Goal: Obtain resource: Obtain resource

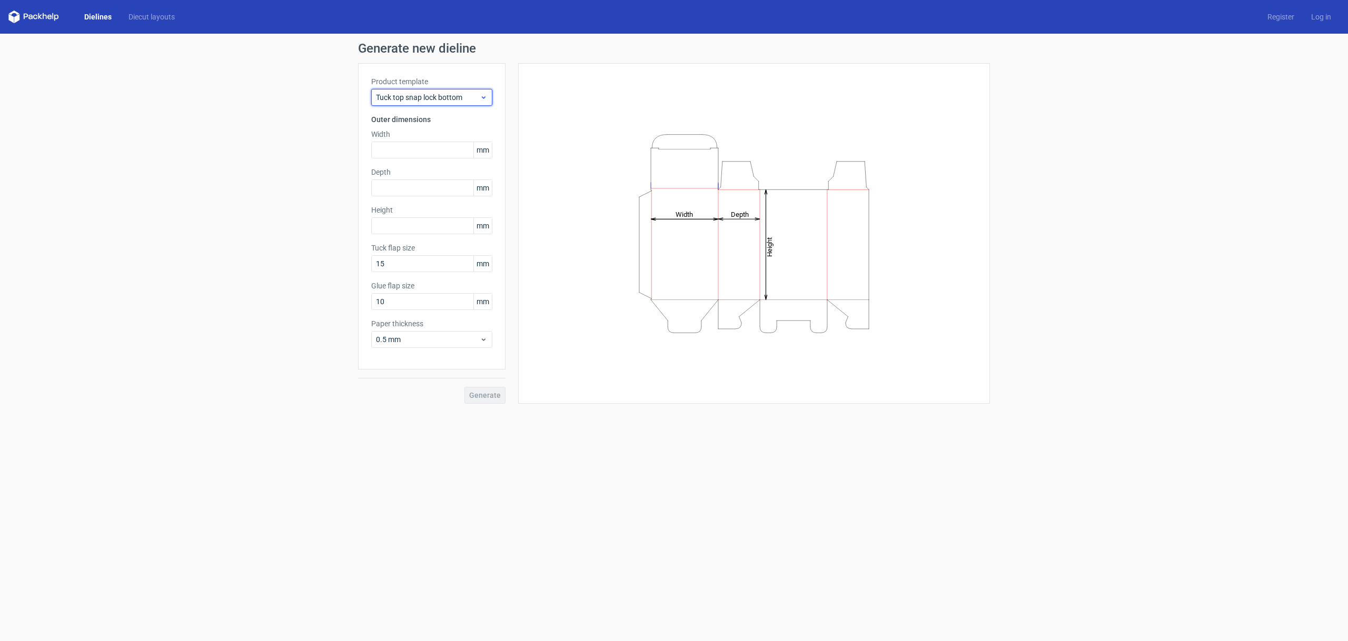
click at [478, 98] on span "Tuck top snap lock bottom" at bounding box center [428, 97] width 104 height 11
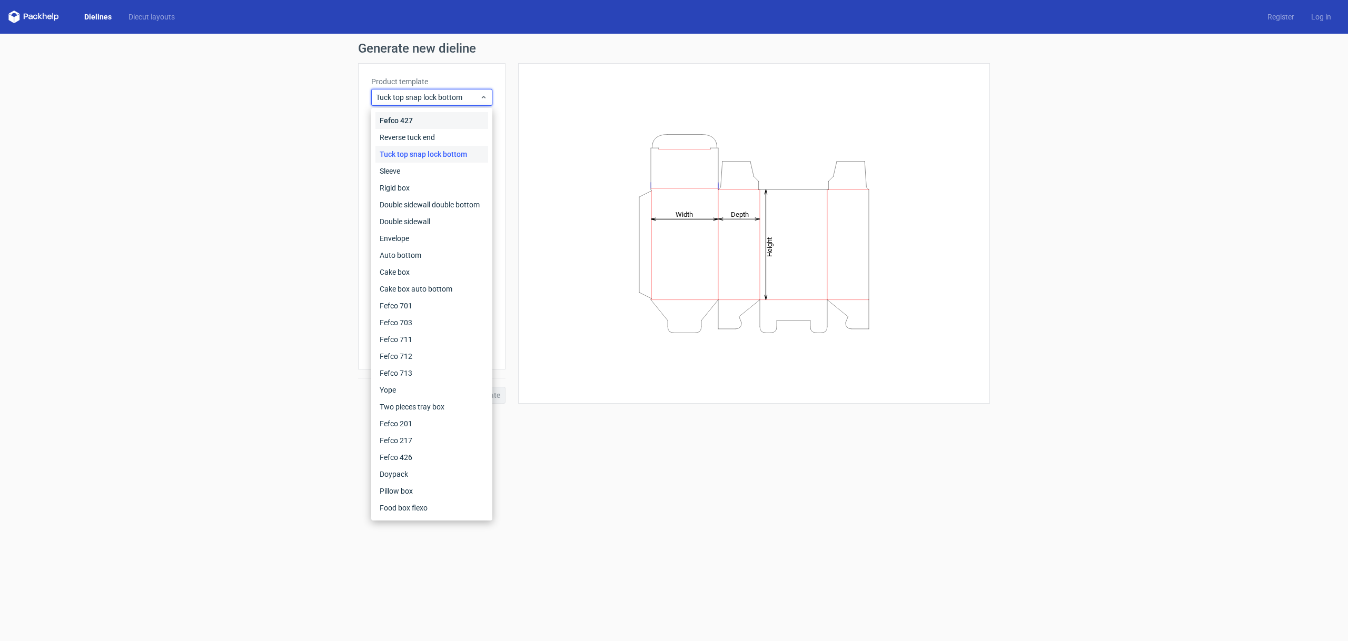
click at [460, 114] on div "Fefco 427" at bounding box center [432, 120] width 113 height 17
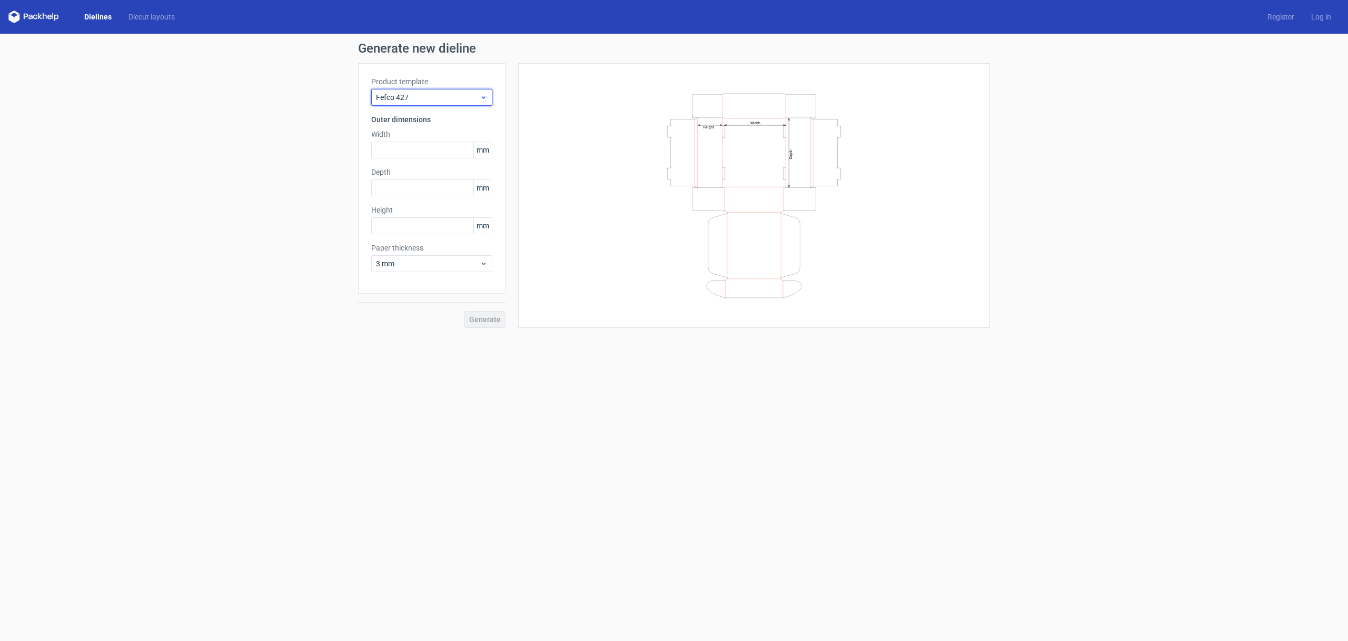
click at [478, 97] on span "Fefco 427" at bounding box center [428, 97] width 104 height 11
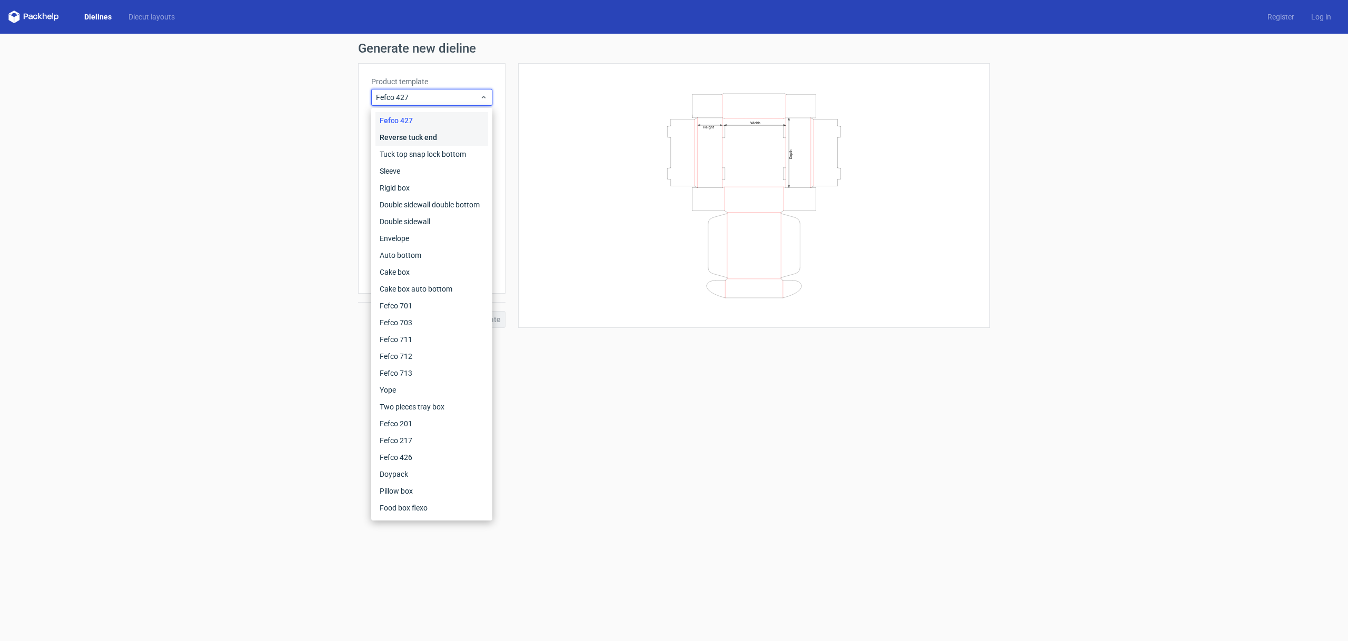
click at [438, 135] on div "Reverse tuck end" at bounding box center [432, 137] width 113 height 17
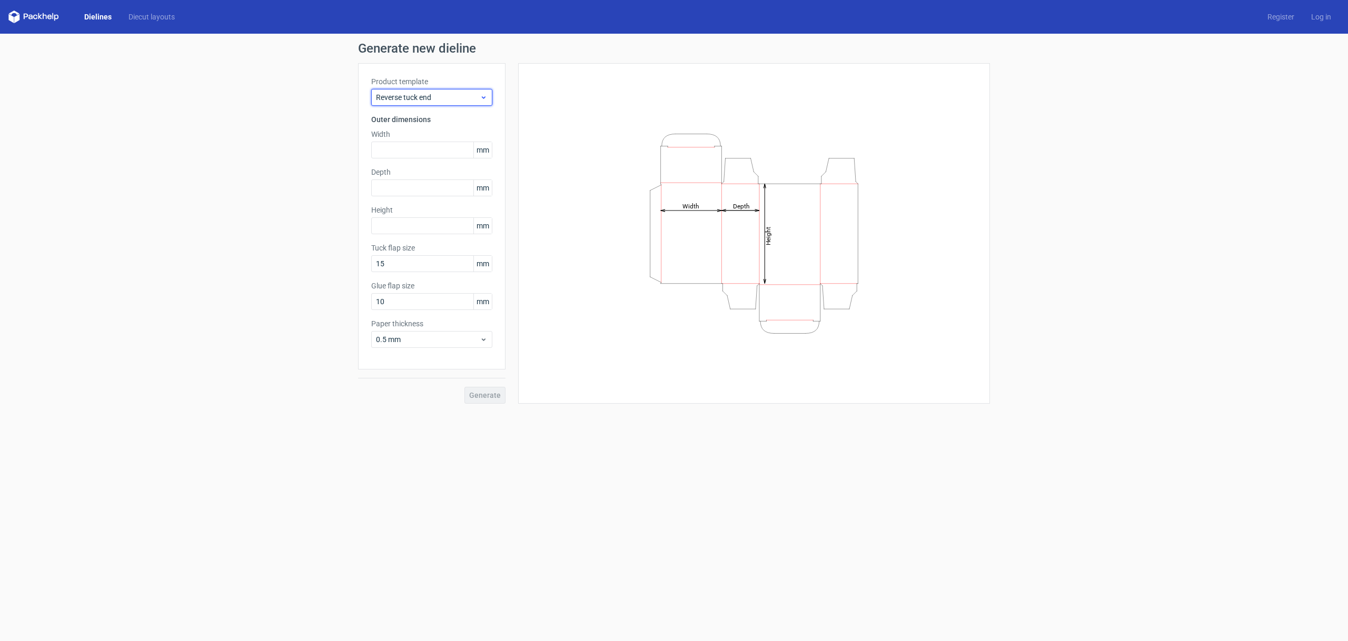
click at [464, 99] on span "Reverse tuck end" at bounding box center [428, 97] width 104 height 11
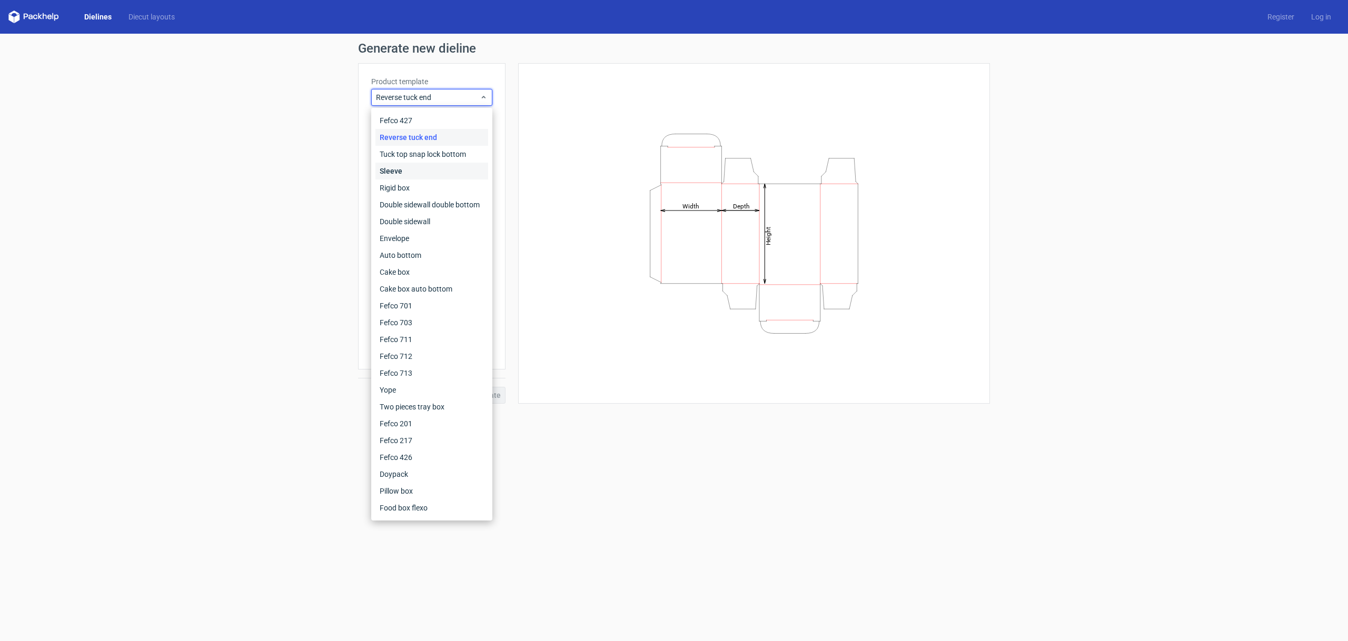
click at [448, 167] on div "Sleeve" at bounding box center [432, 171] width 113 height 17
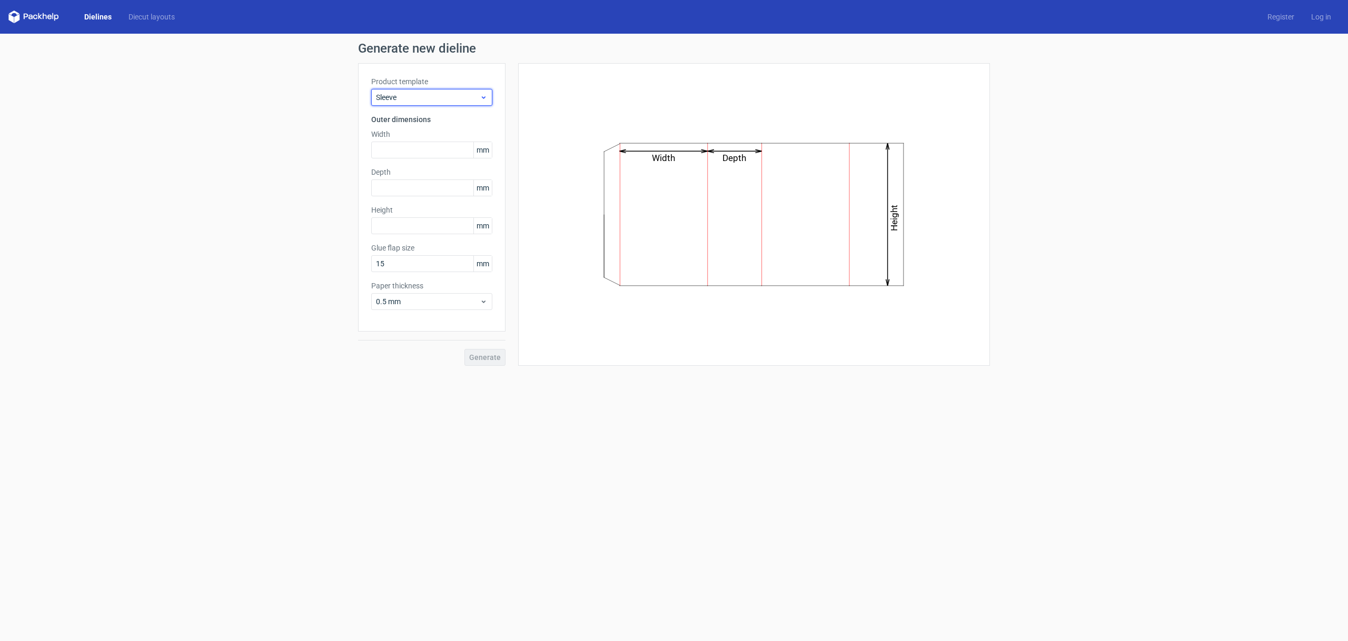
click at [458, 99] on span "Sleeve" at bounding box center [428, 97] width 104 height 11
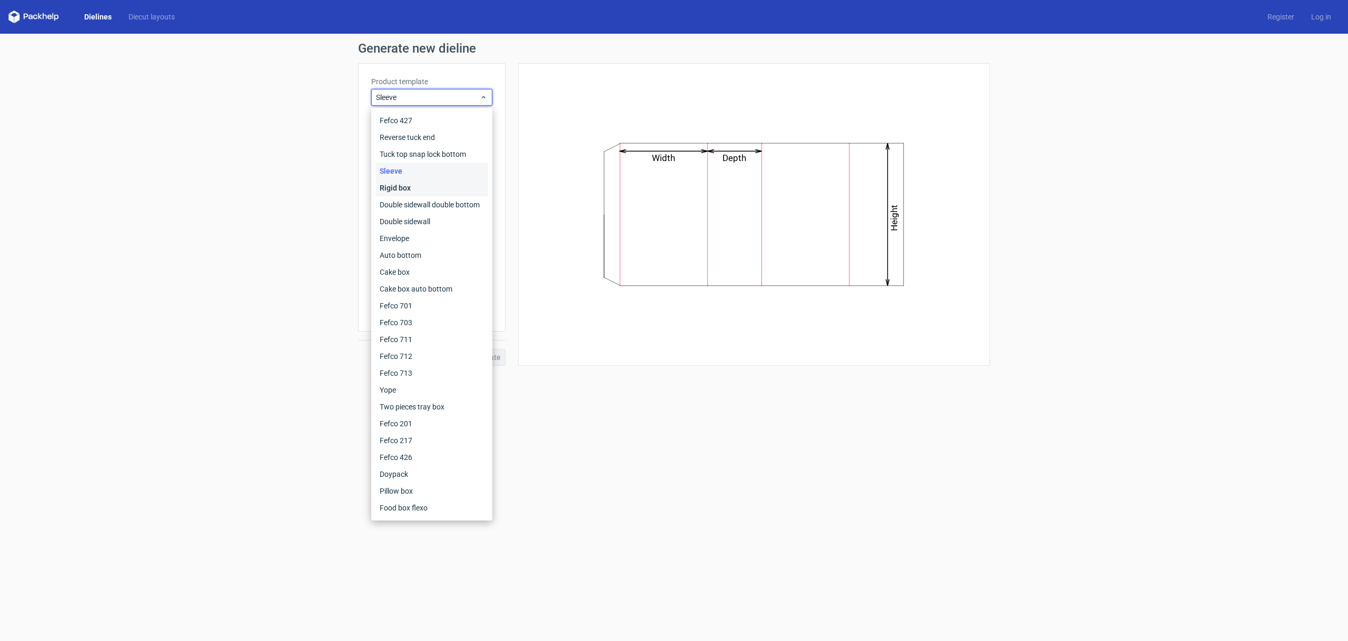
click at [437, 187] on div "Rigid box" at bounding box center [432, 188] width 113 height 17
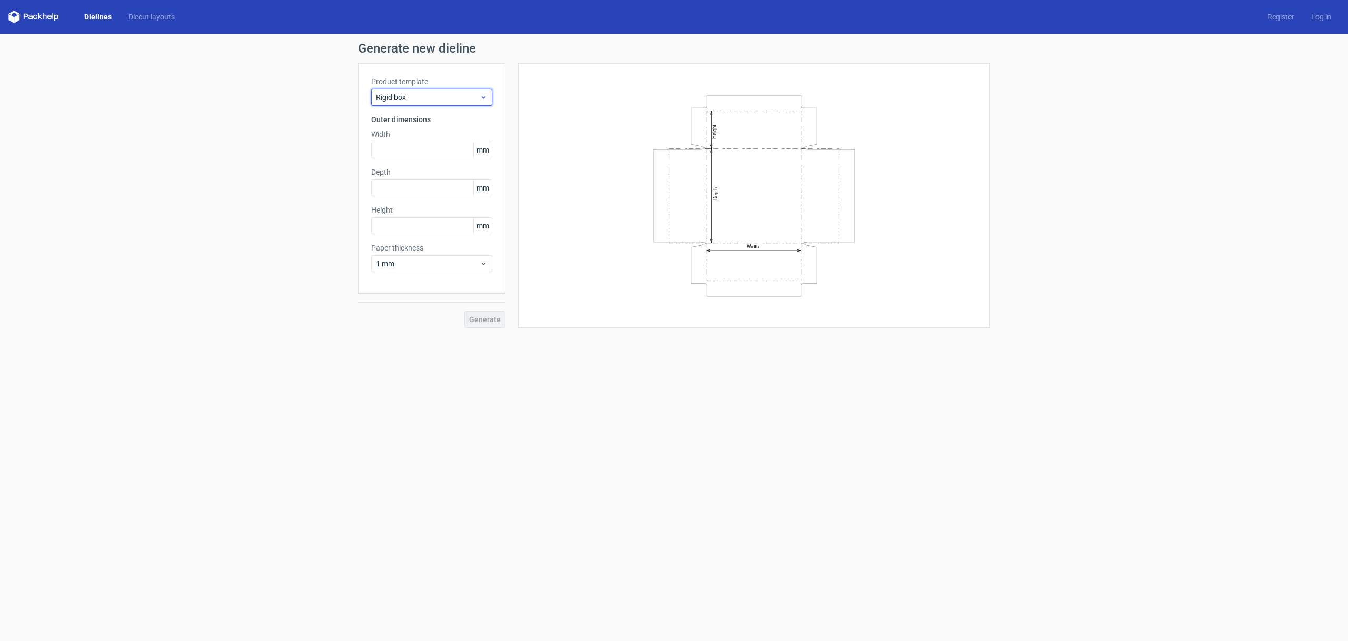
click at [467, 97] on span "Rigid box" at bounding box center [428, 97] width 104 height 11
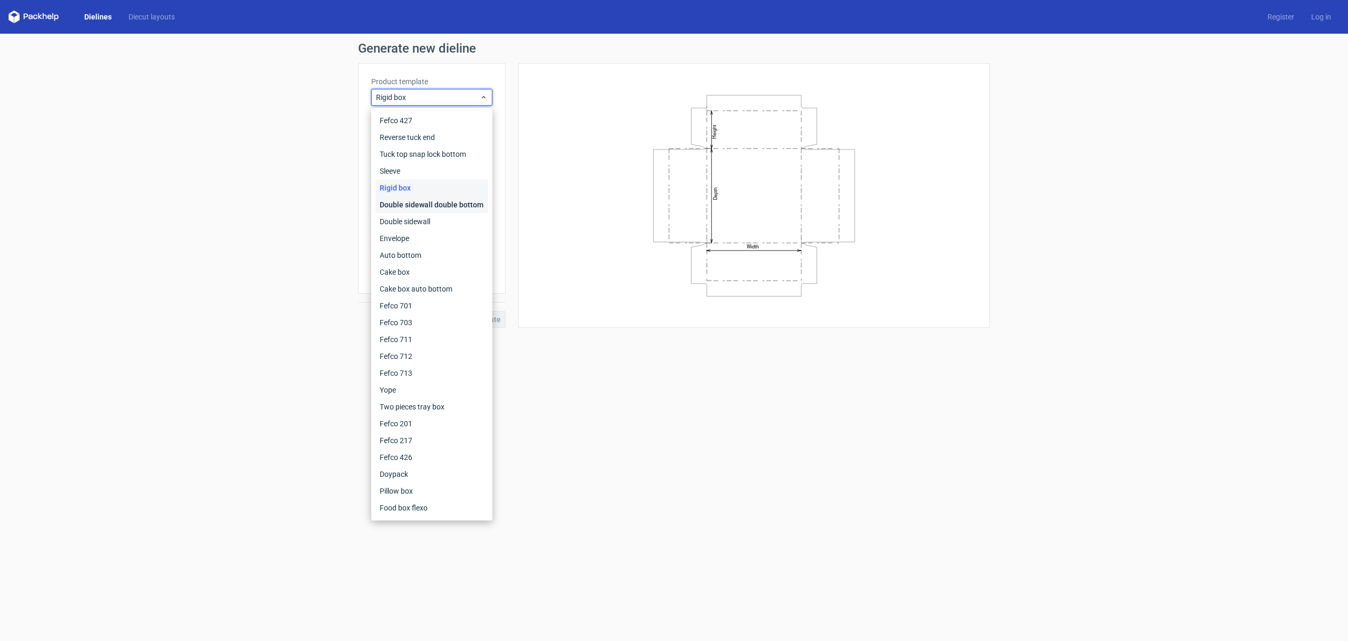
click at [438, 204] on div "Double sidewall double bottom" at bounding box center [432, 204] width 113 height 17
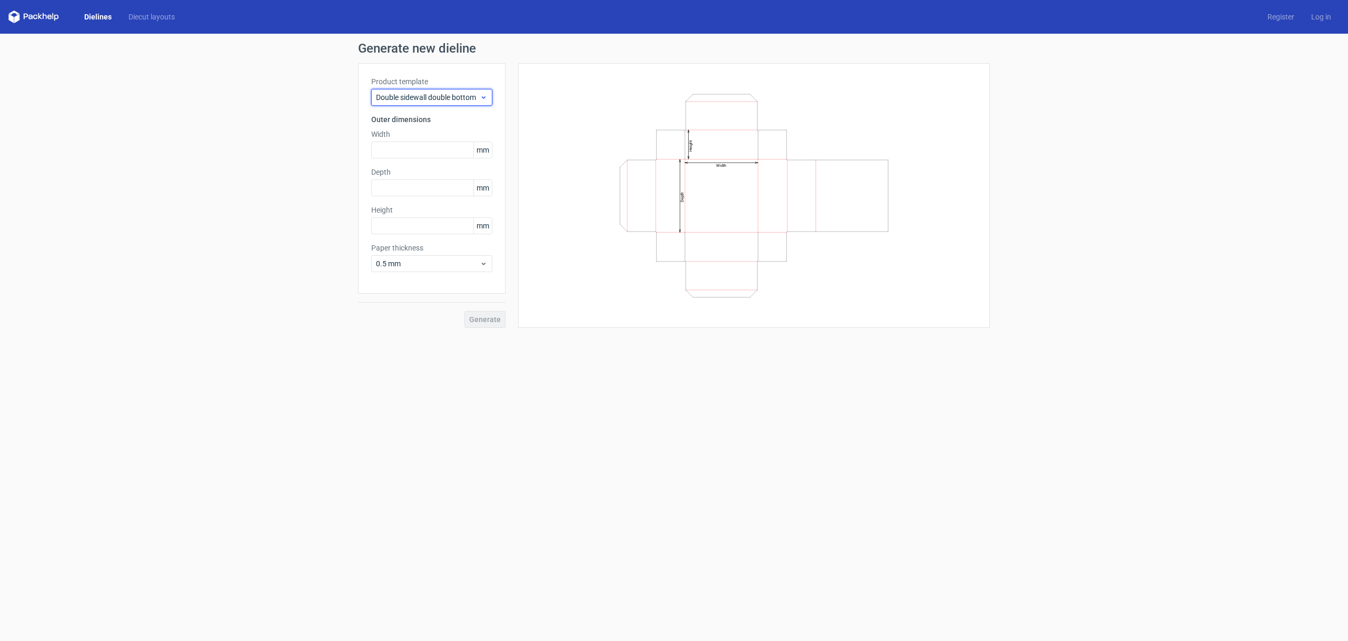
click at [449, 101] on span "Double sidewall double bottom" at bounding box center [428, 97] width 104 height 11
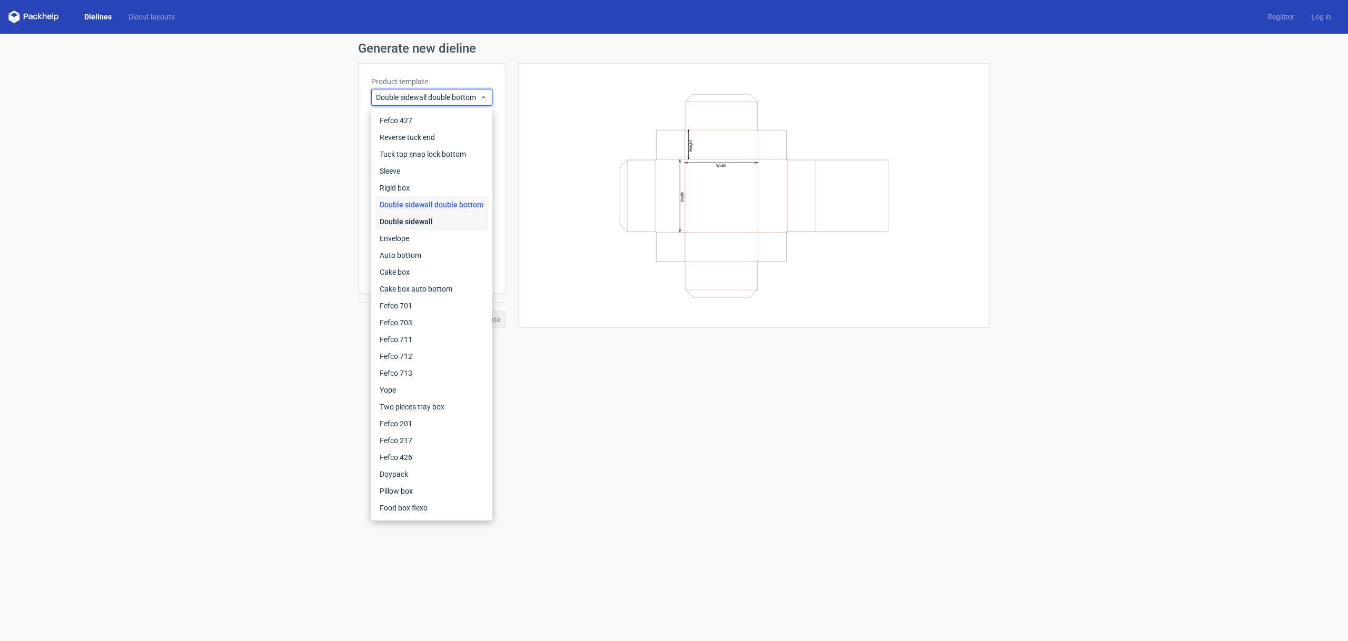
click at [421, 222] on div "Double sidewall" at bounding box center [432, 221] width 113 height 17
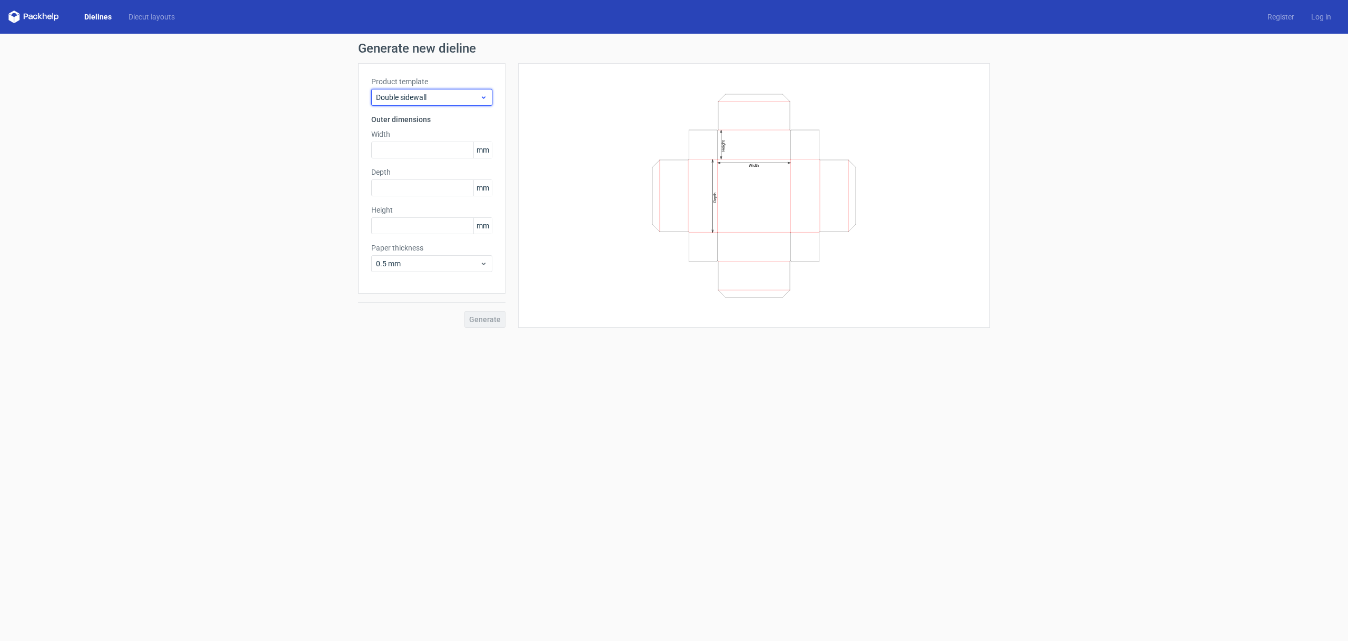
click at [438, 101] on span "Double sidewall" at bounding box center [428, 97] width 104 height 11
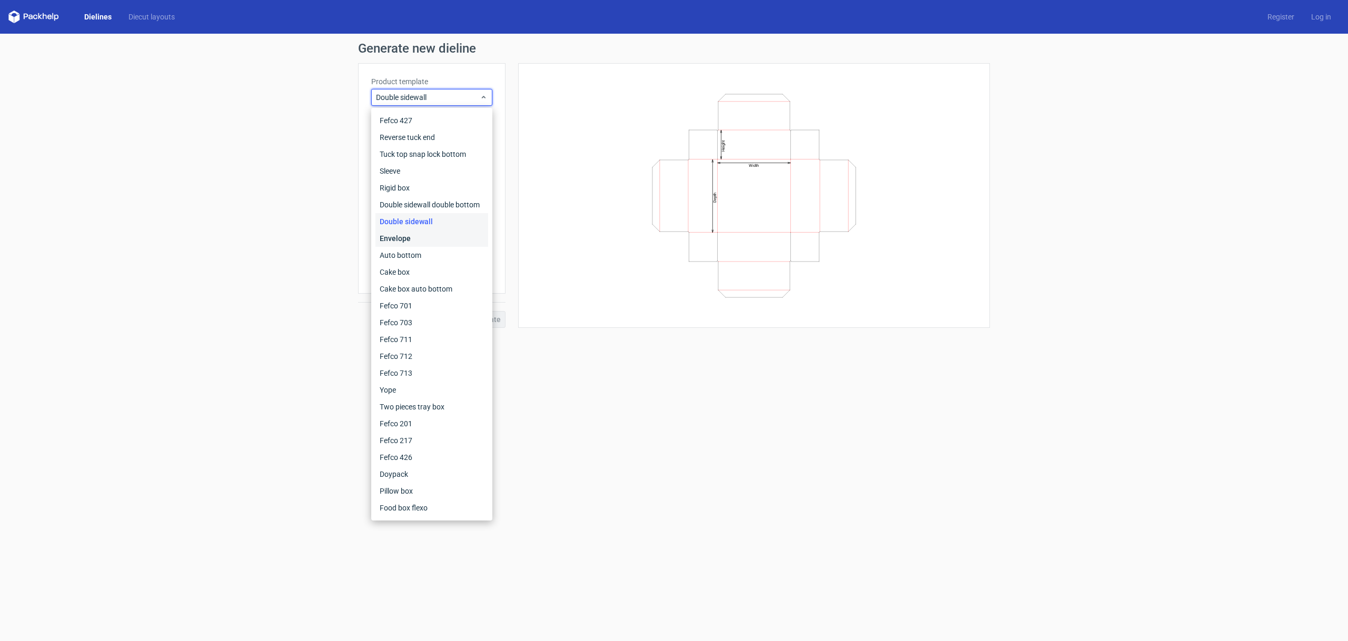
click at [414, 236] on div "Envelope" at bounding box center [432, 238] width 113 height 17
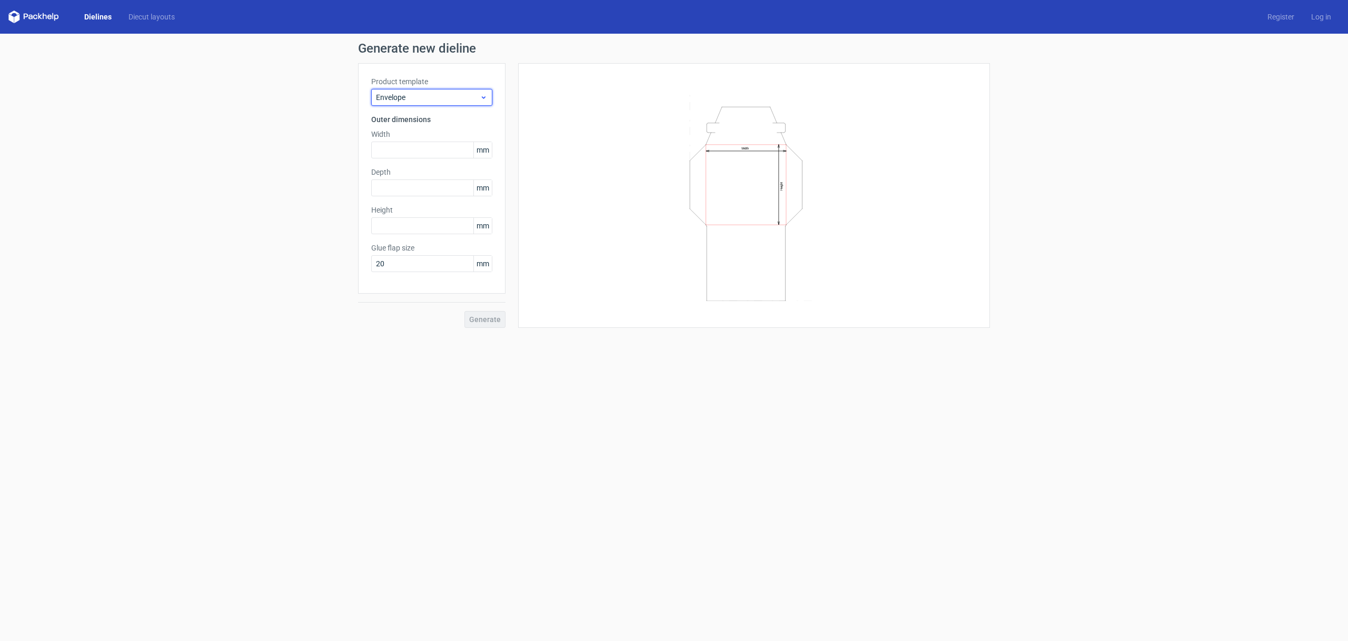
click at [443, 102] on span "Envelope" at bounding box center [428, 97] width 104 height 11
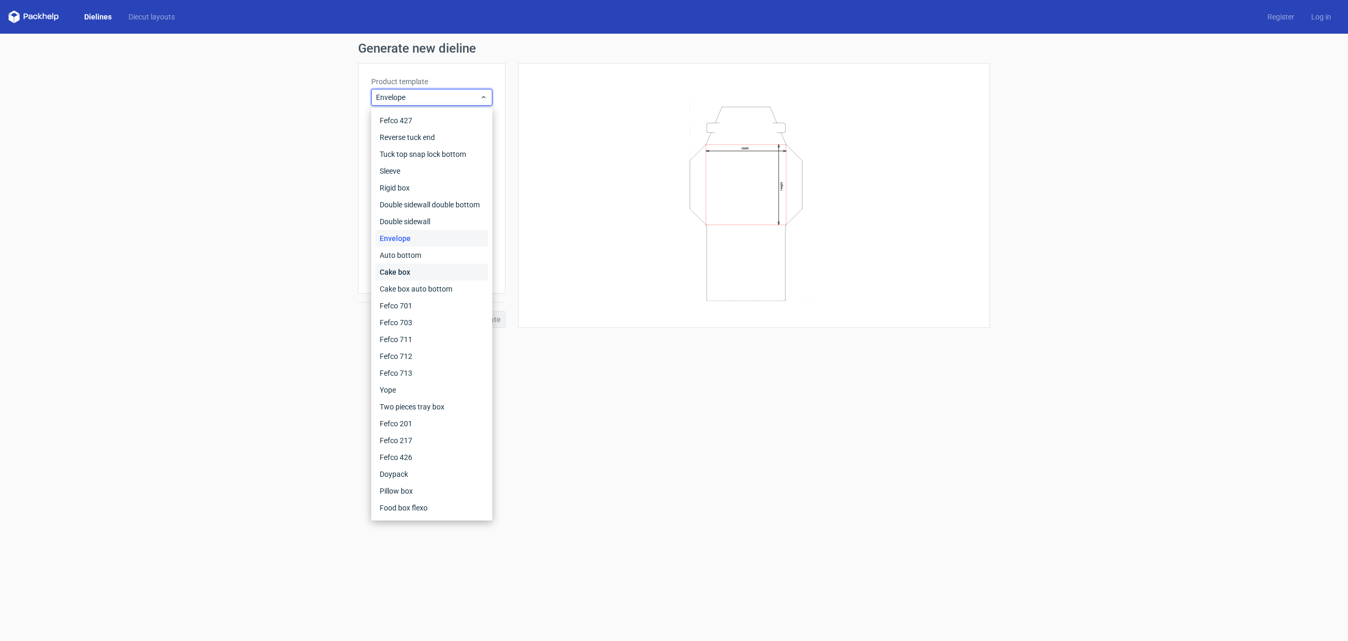
click at [417, 274] on div "Cake box" at bounding box center [432, 272] width 113 height 17
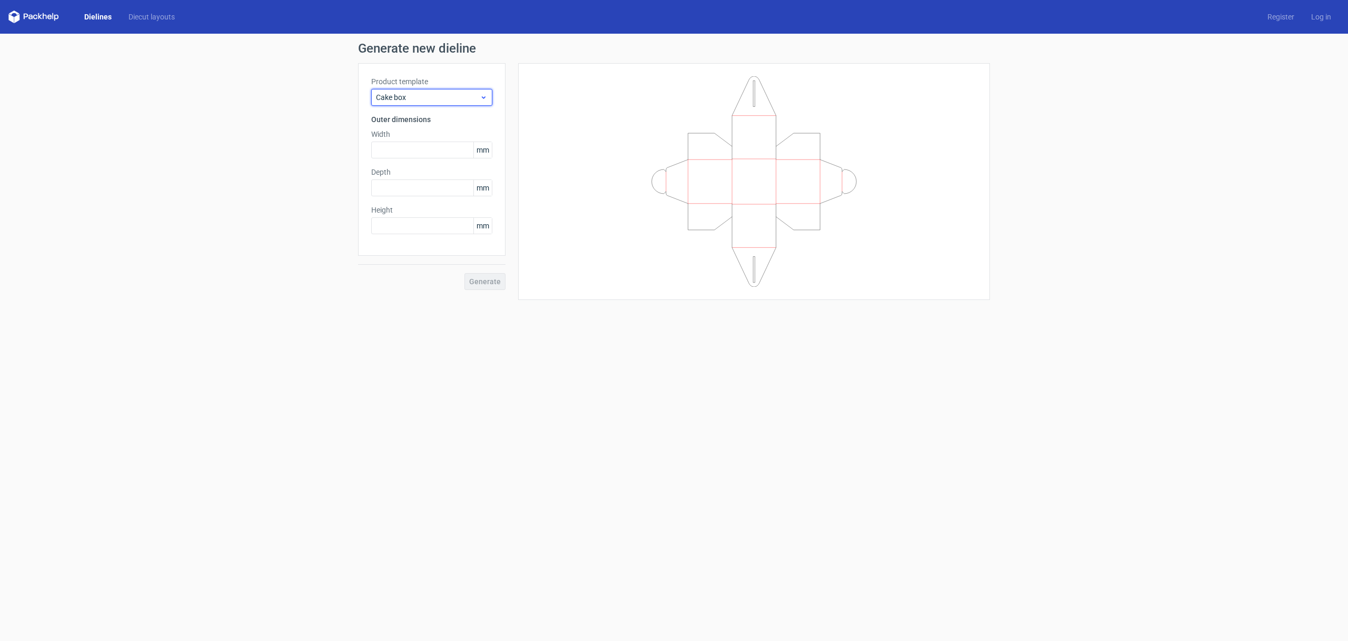
click at [433, 104] on div "Cake box" at bounding box center [431, 97] width 121 height 17
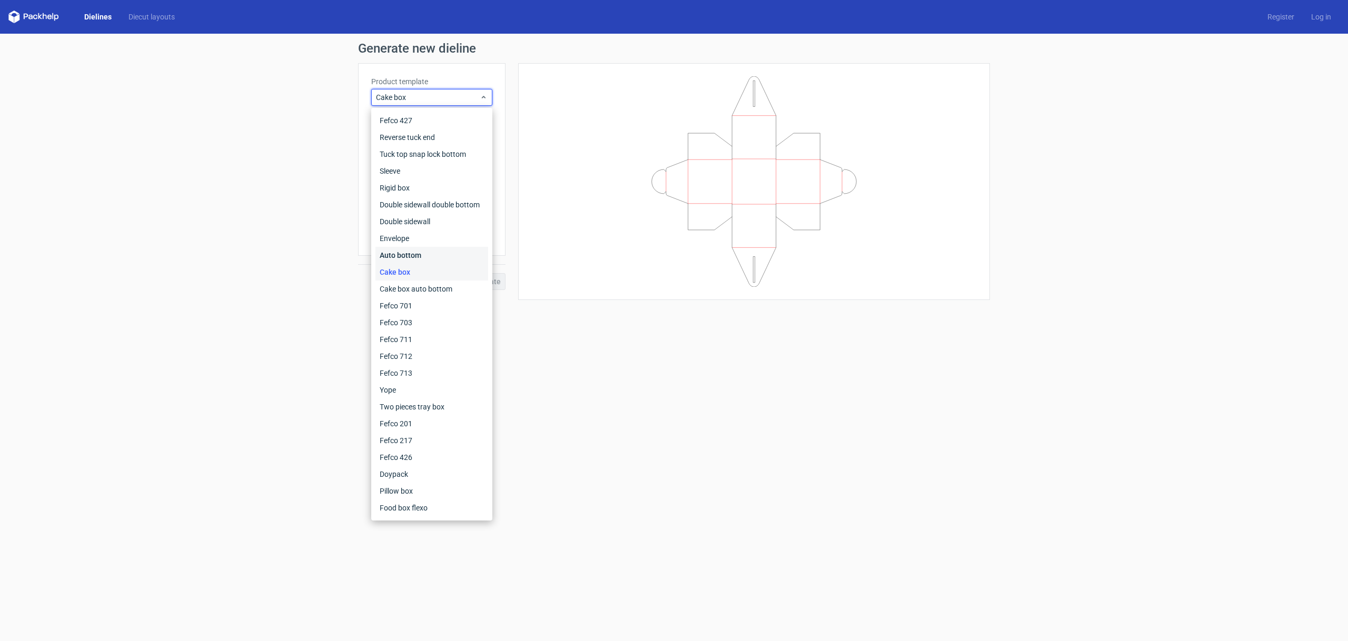
click at [408, 258] on div "Auto bottom" at bounding box center [432, 255] width 113 height 17
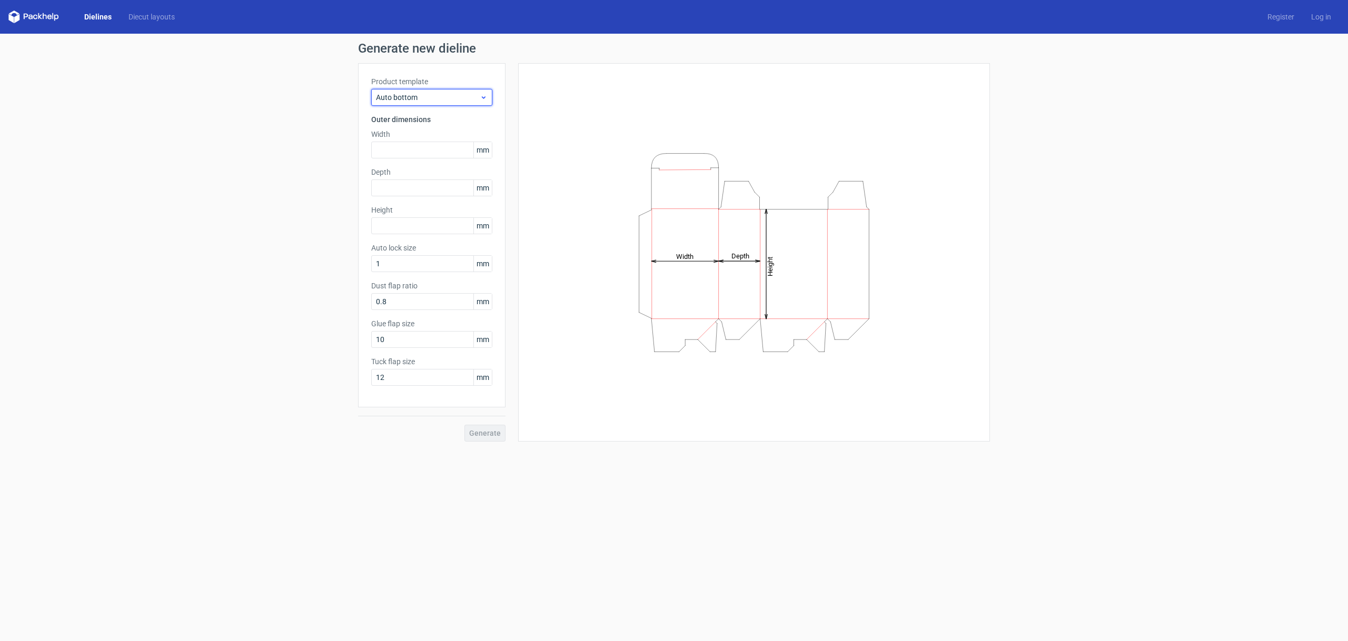
click at [449, 96] on span "Auto bottom" at bounding box center [428, 97] width 104 height 11
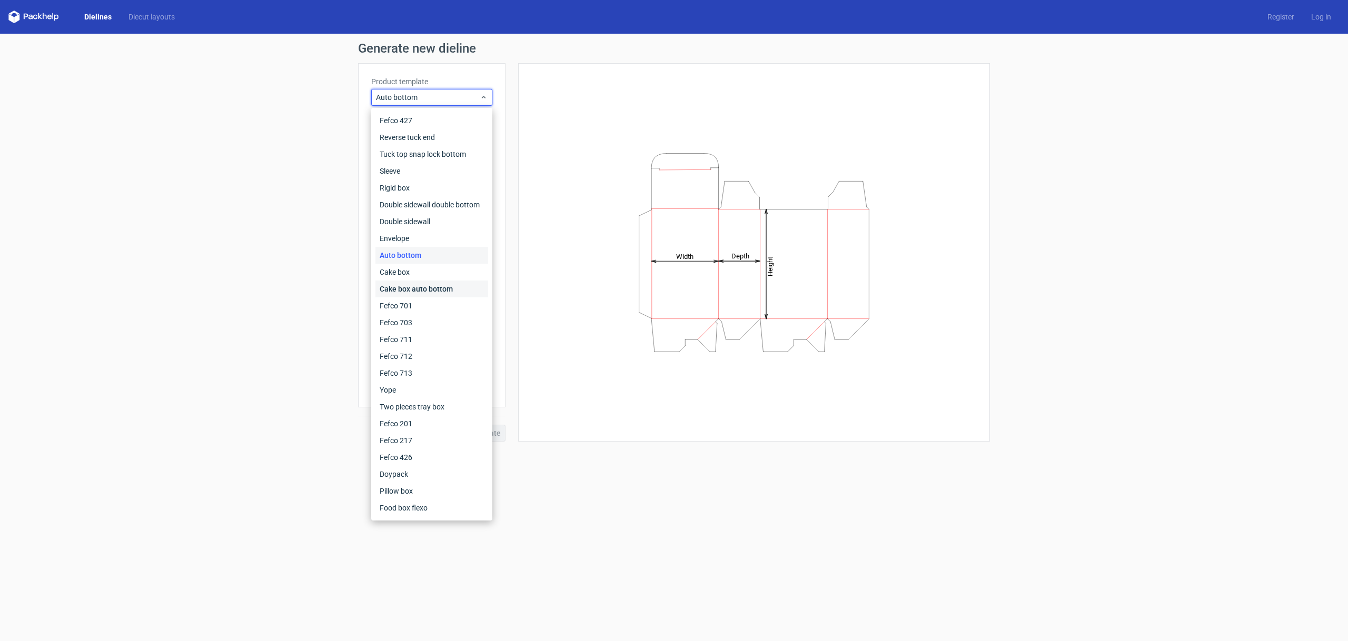
click at [400, 292] on div "Cake box auto bottom" at bounding box center [432, 289] width 113 height 17
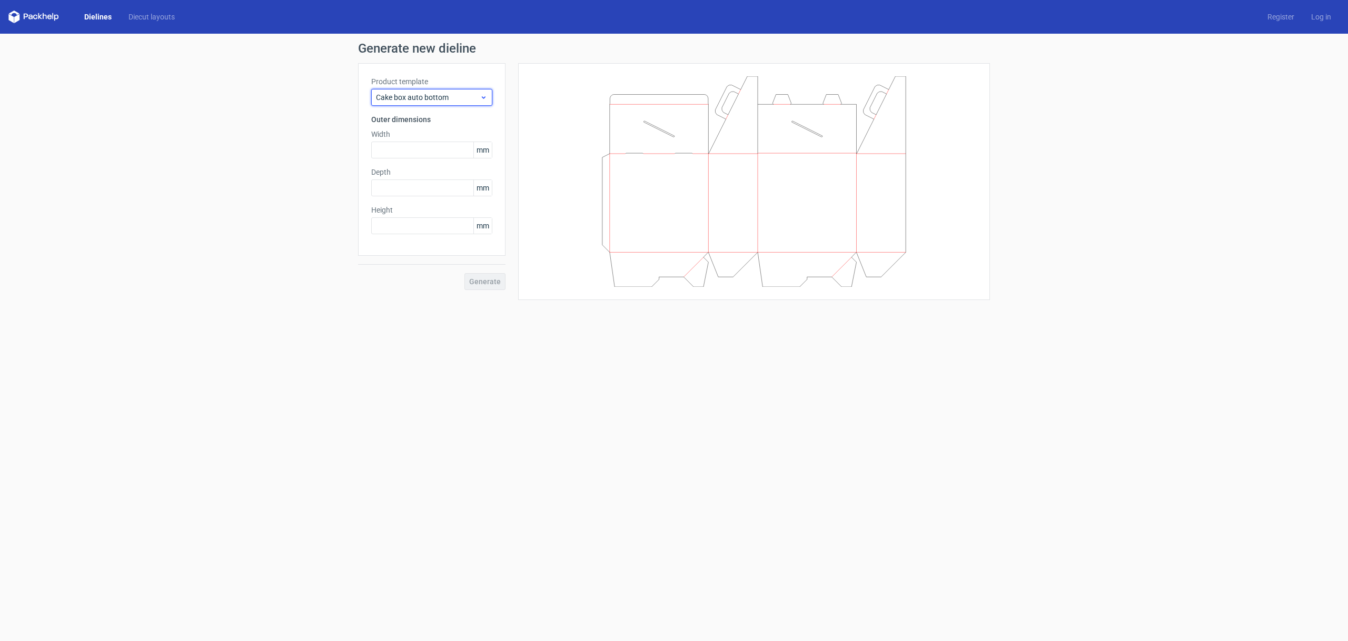
click at [459, 94] on span "Cake box auto bottom" at bounding box center [428, 97] width 104 height 11
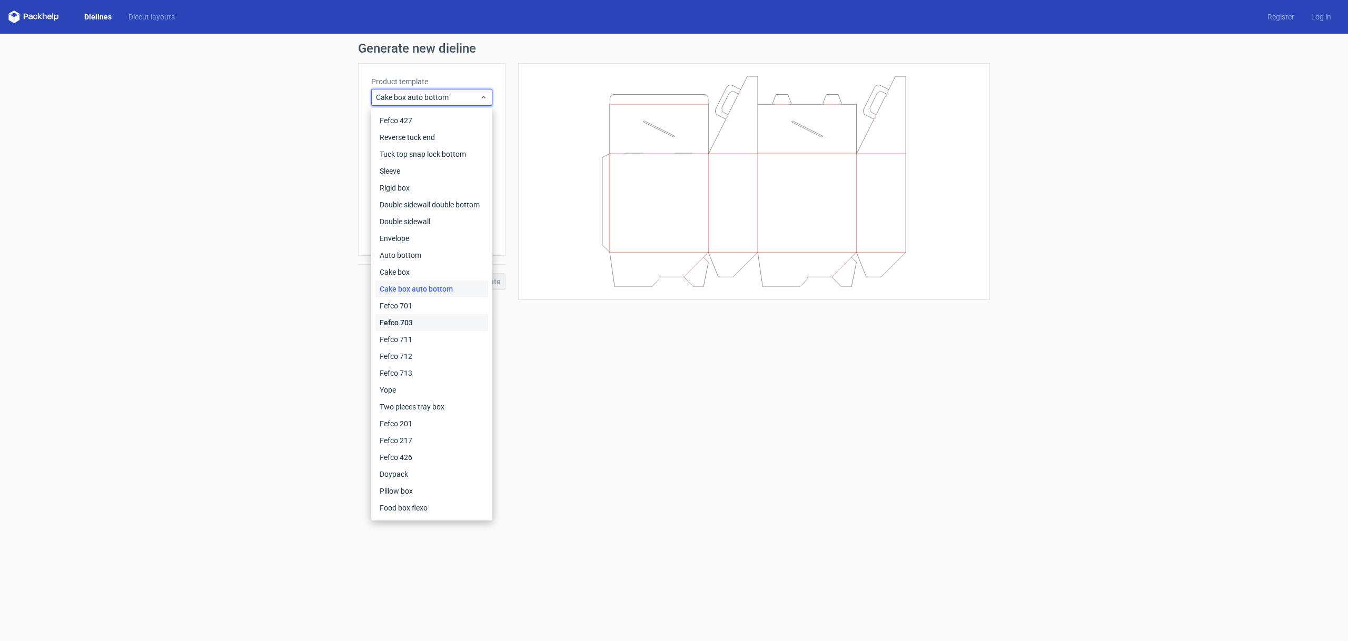
click at [427, 320] on div "Fefco 703" at bounding box center [432, 322] width 113 height 17
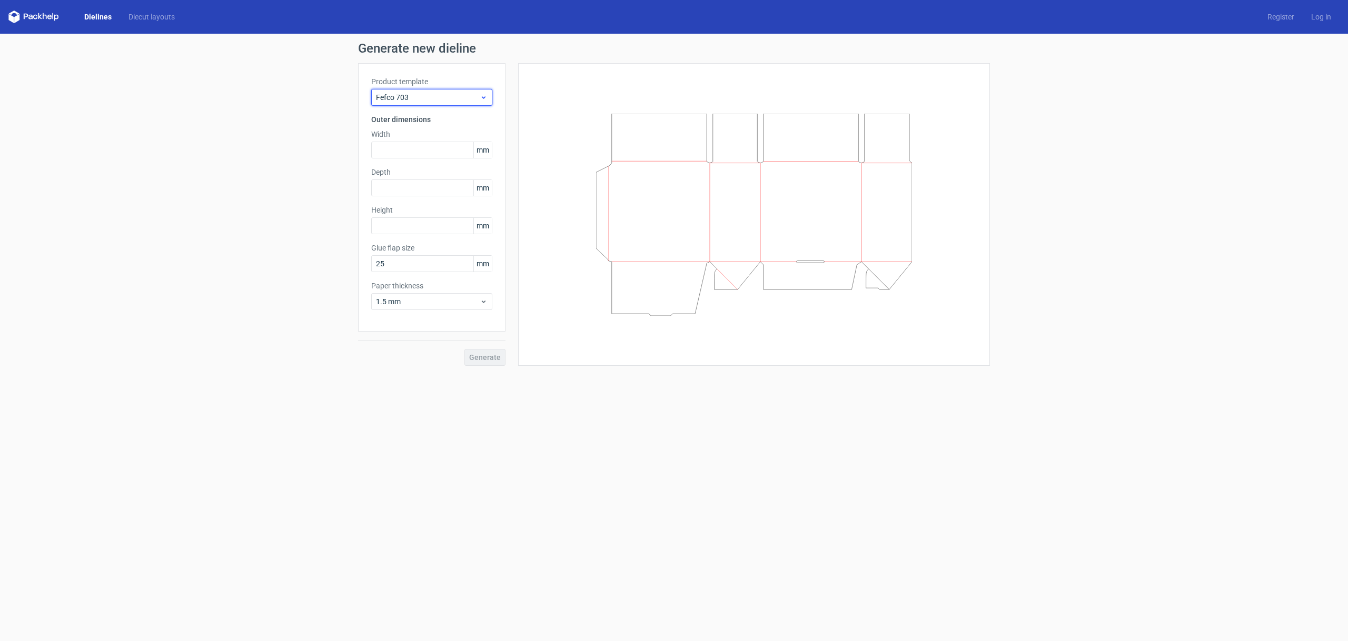
click at [433, 103] on div "Fefco 703" at bounding box center [431, 97] width 121 height 17
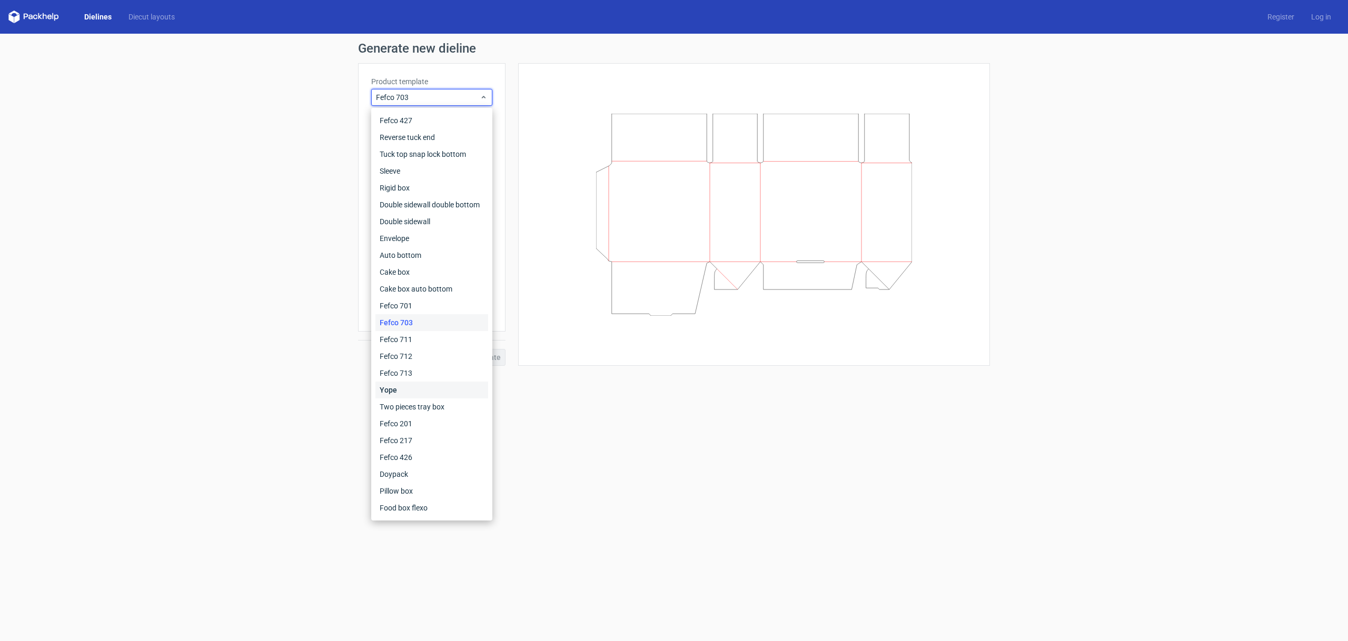
click at [411, 397] on div "Yope" at bounding box center [432, 390] width 113 height 17
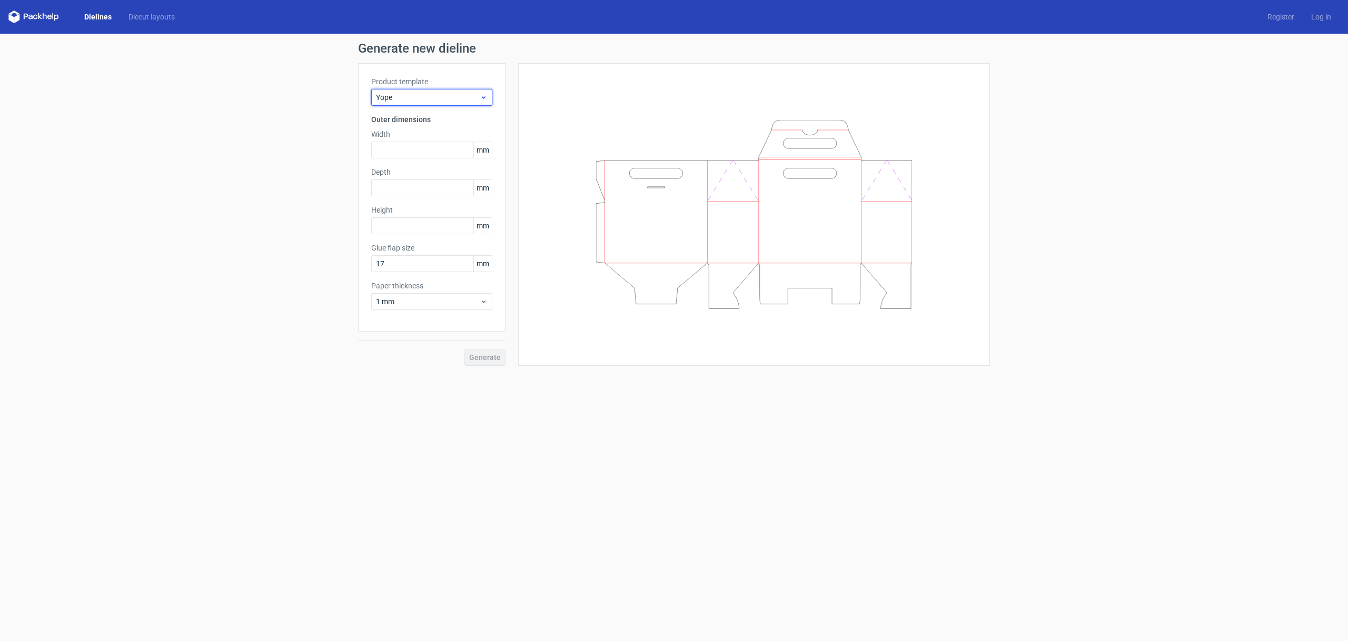
click at [420, 98] on span "Yope" at bounding box center [428, 97] width 104 height 11
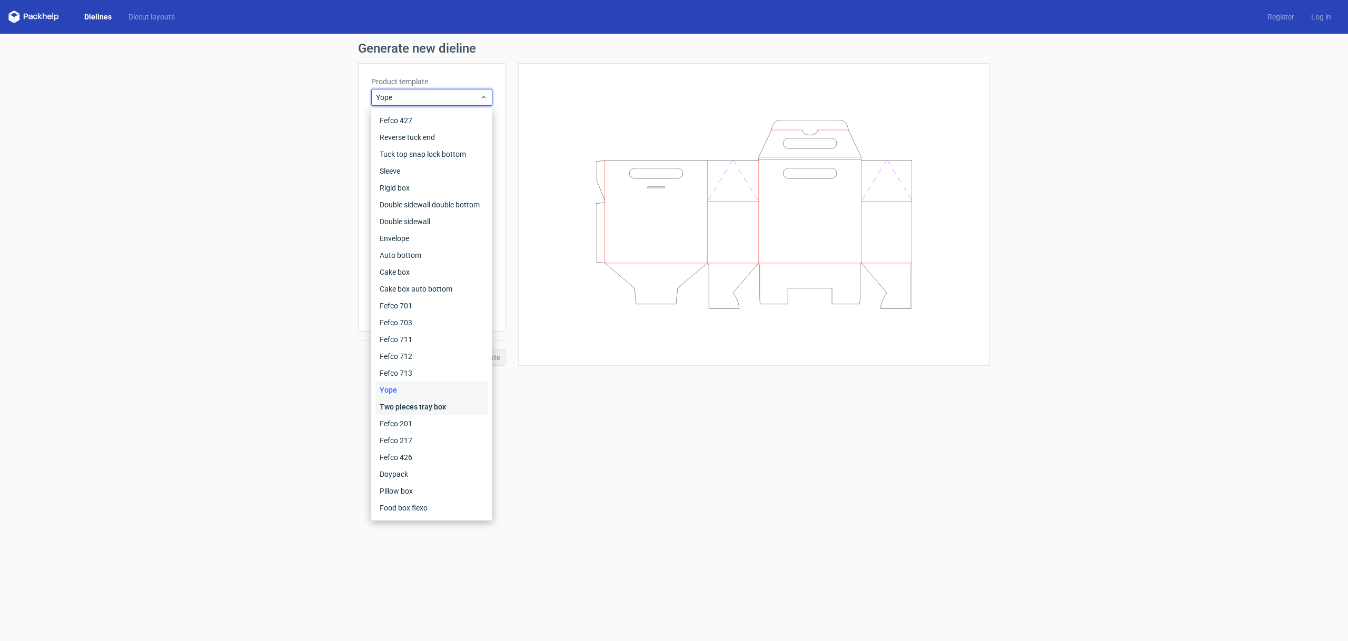
click at [431, 408] on div "Two pieces tray box" at bounding box center [432, 407] width 113 height 17
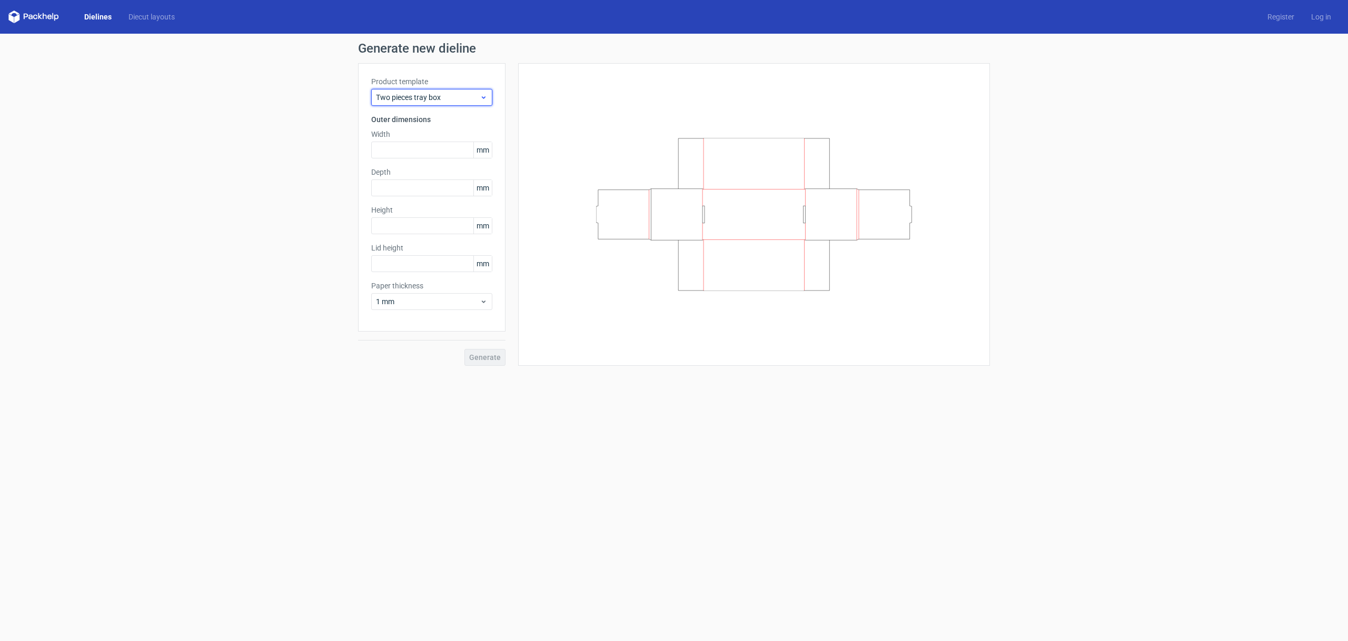
click at [449, 103] on div "Two pieces tray box" at bounding box center [431, 97] width 121 height 17
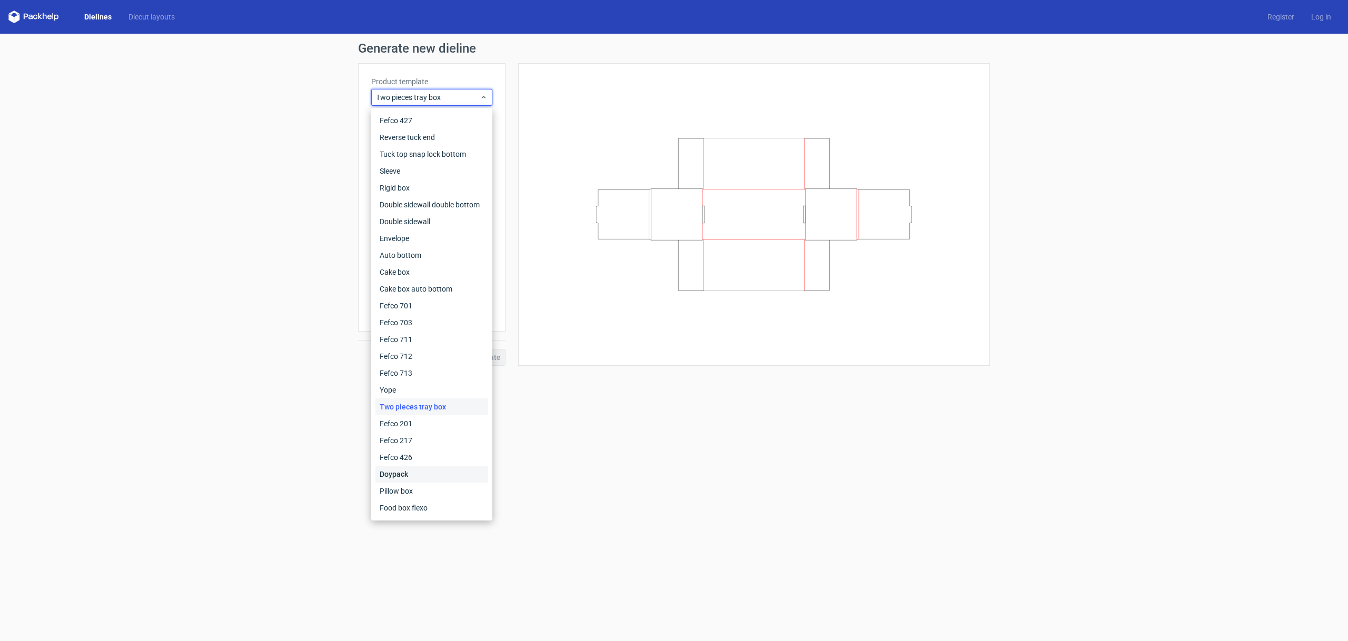
click at [419, 477] on div "Doypack" at bounding box center [432, 474] width 113 height 17
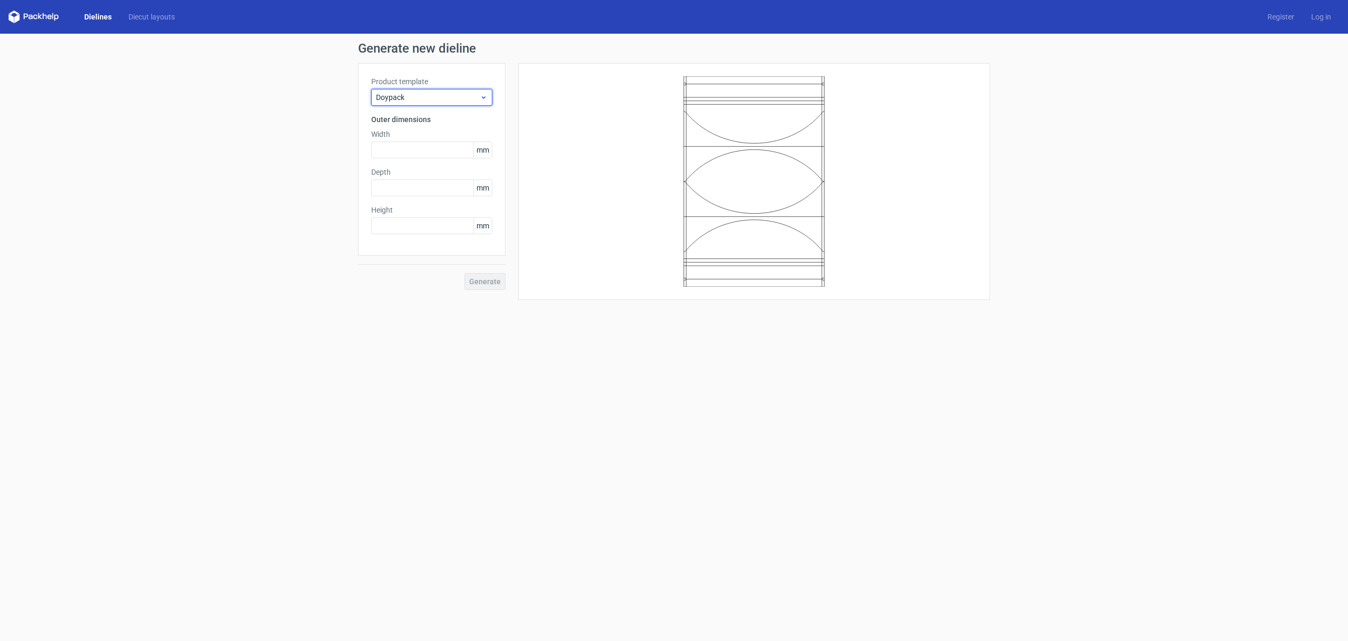
click at [443, 103] on div "Doypack" at bounding box center [431, 97] width 121 height 17
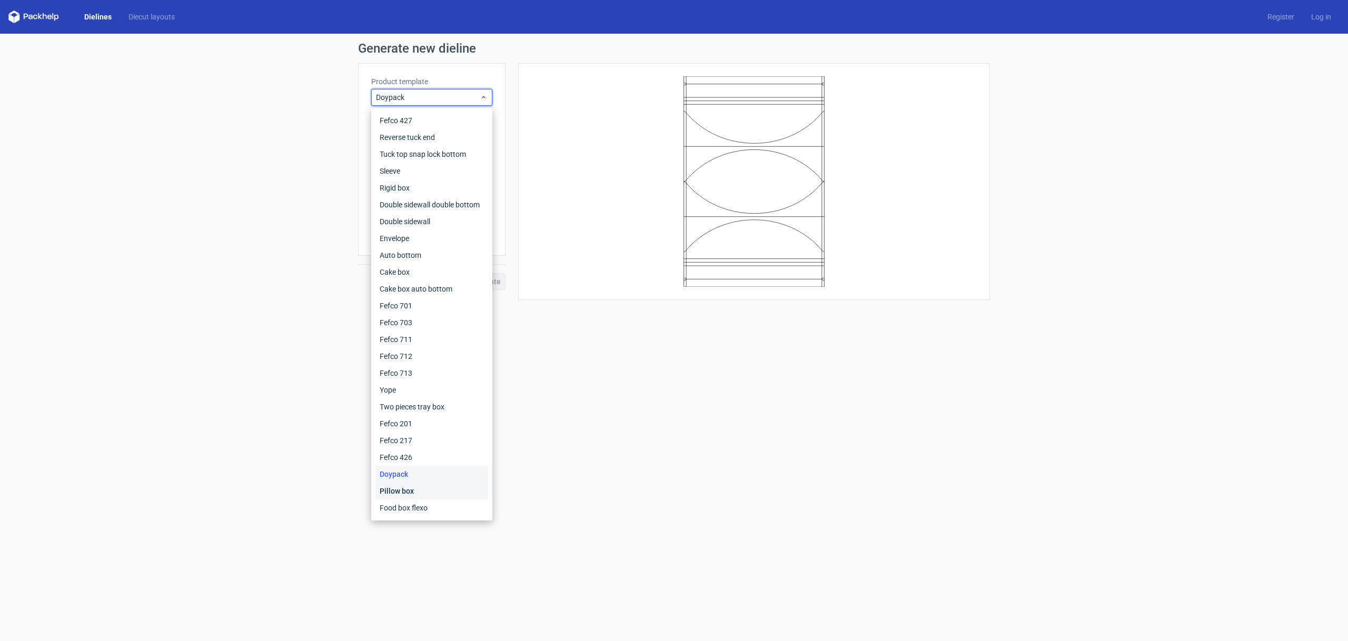
click at [410, 490] on div "Pillow box" at bounding box center [432, 491] width 113 height 17
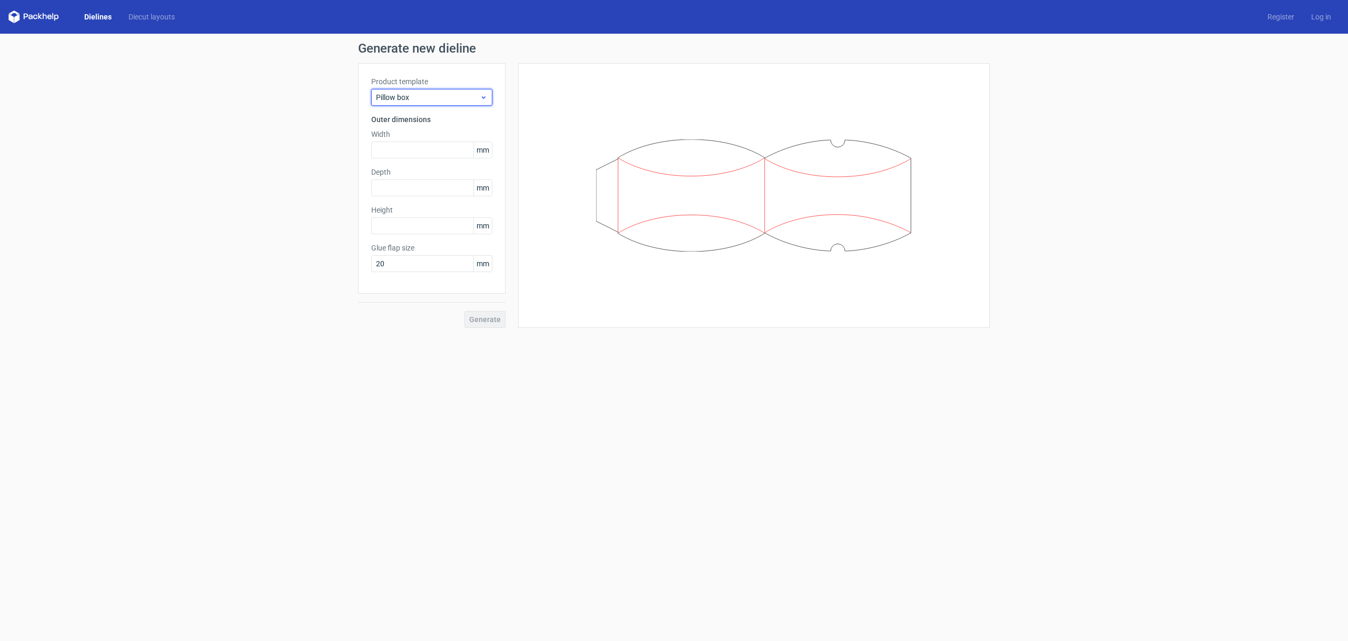
click at [431, 100] on span "Pillow box" at bounding box center [428, 97] width 104 height 11
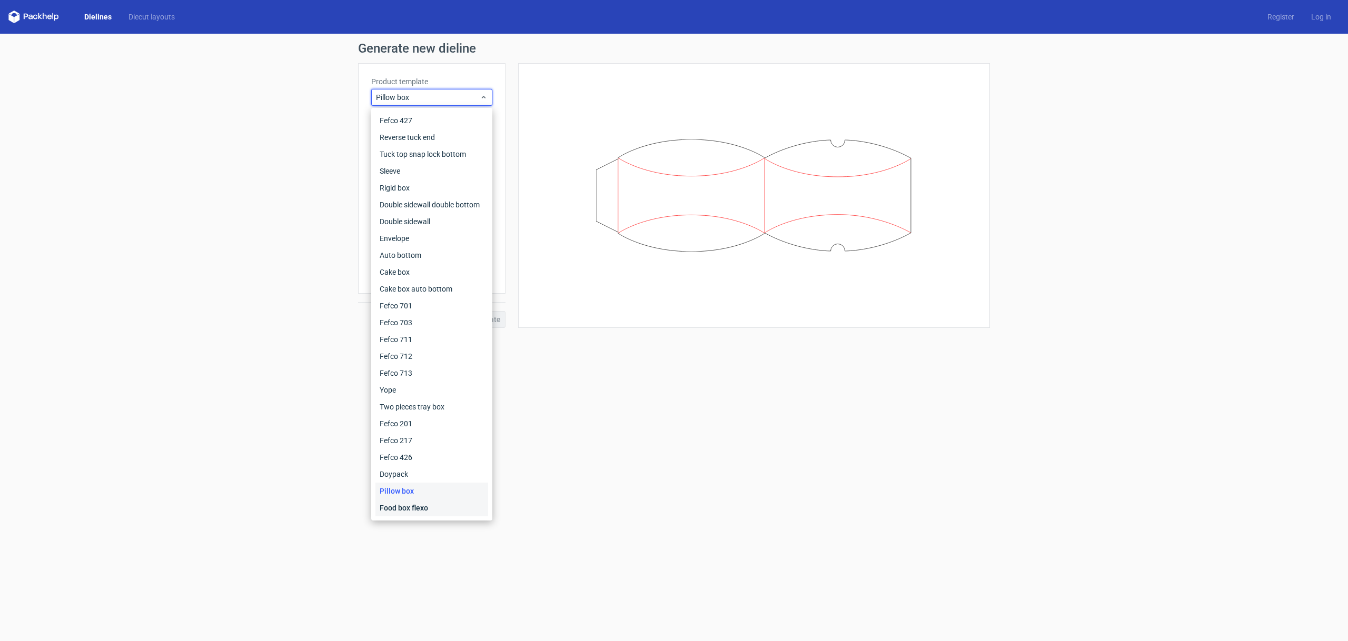
click at [422, 504] on div "Food box flexo" at bounding box center [432, 508] width 113 height 17
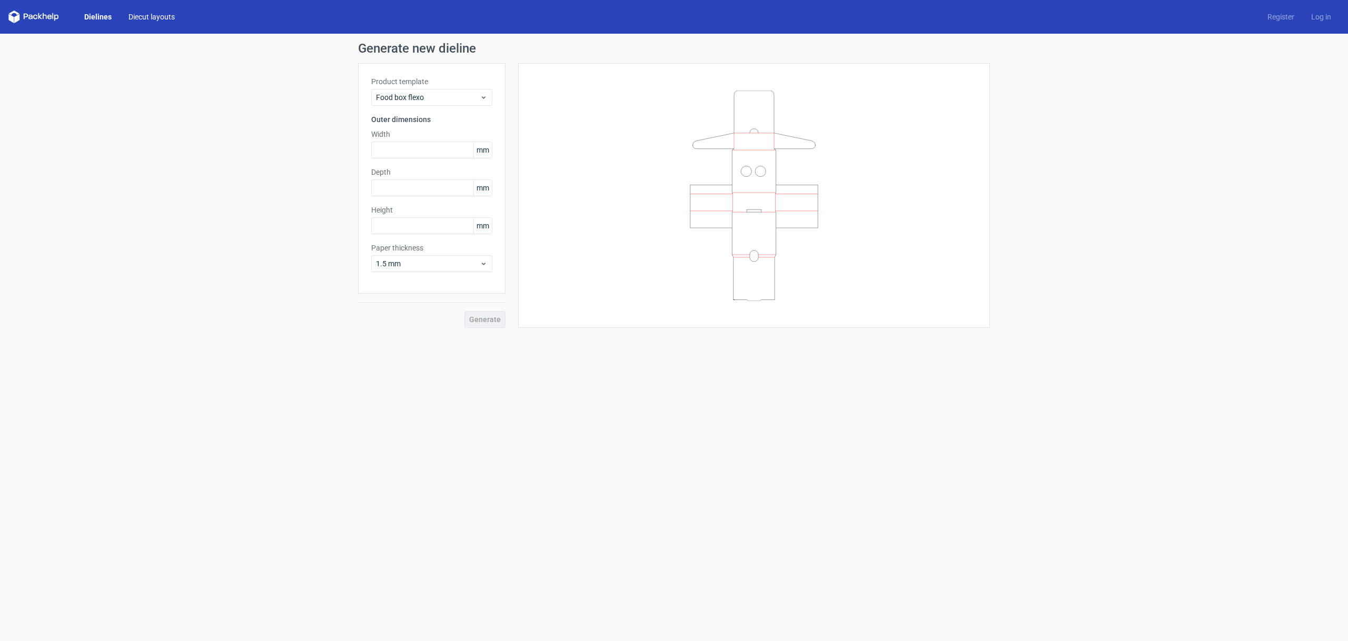
click at [135, 17] on link "Diecut layouts" at bounding box center [151, 17] width 63 height 11
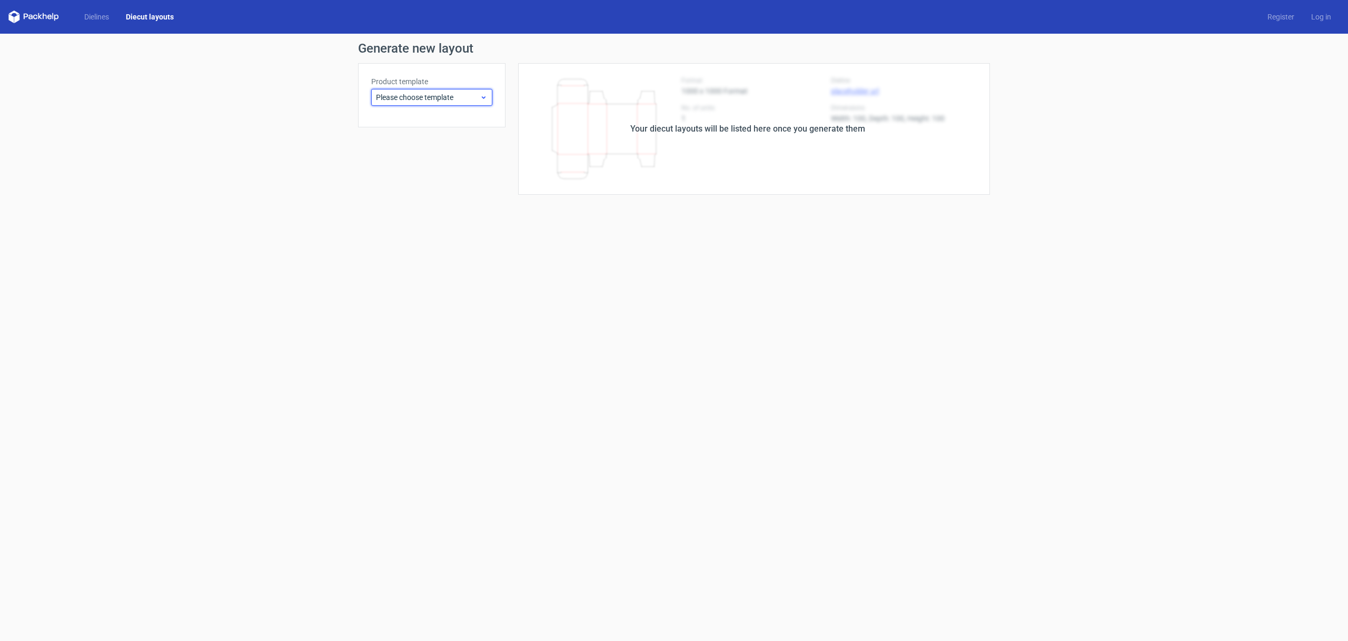
click at [416, 98] on span "Please choose template" at bounding box center [428, 97] width 104 height 11
click at [408, 179] on div "Sleeve" at bounding box center [432, 171] width 113 height 17
